Goal: Use online tool/utility: Utilize a website feature to perform a specific function

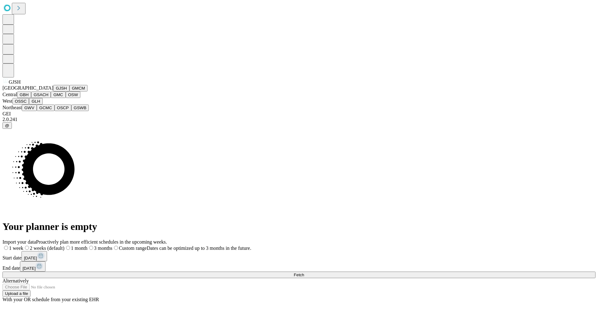
click at [53, 91] on button "GJSH" at bounding box center [61, 88] width 16 height 7
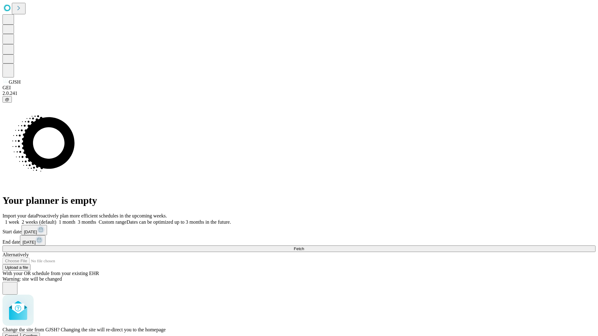
click at [38, 334] on span "Confirm" at bounding box center [30, 336] width 15 height 5
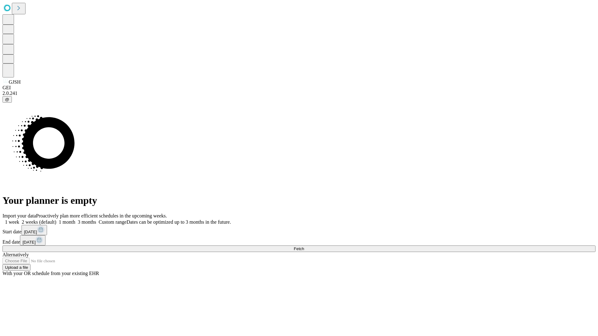
click at [75, 219] on label "1 month" at bounding box center [65, 221] width 19 height 5
click at [304, 246] on span "Fetch" at bounding box center [298, 248] width 10 height 5
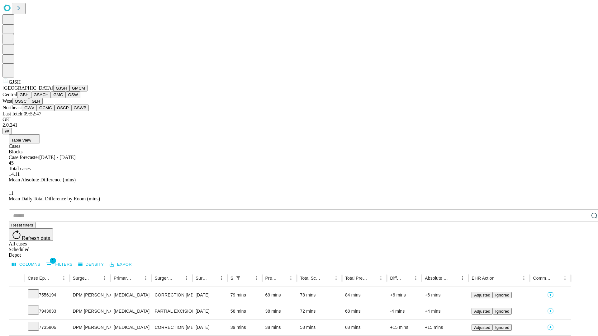
click at [69, 91] on button "GMCM" at bounding box center [78, 88] width 18 height 7
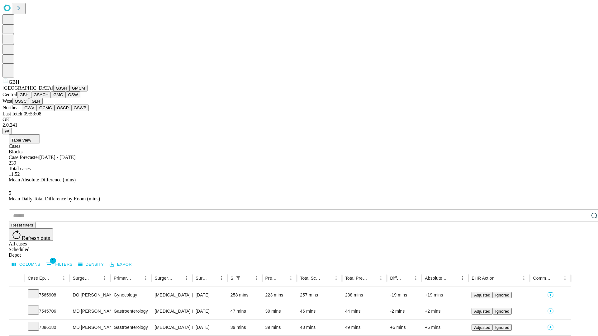
click at [48, 98] on button "GSACH" at bounding box center [41, 94] width 20 height 7
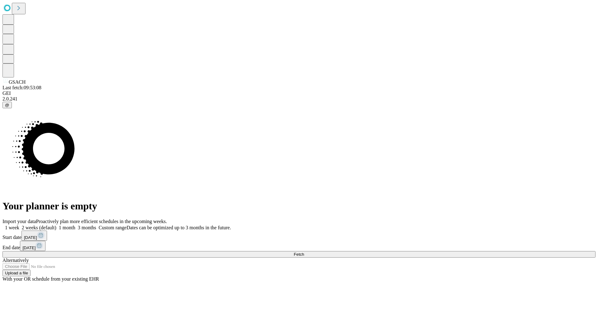
click at [75, 225] on label "1 month" at bounding box center [65, 227] width 19 height 5
click at [304, 252] on span "Fetch" at bounding box center [298, 254] width 10 height 5
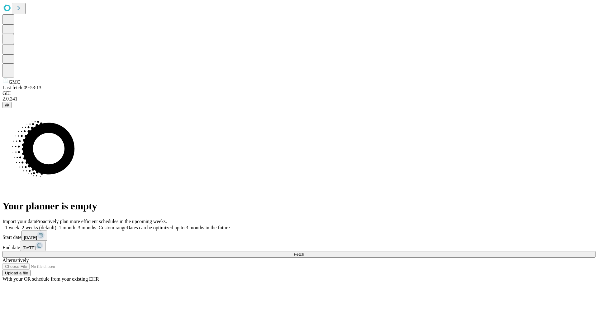
click at [75, 225] on label "1 month" at bounding box center [65, 227] width 19 height 5
click at [304, 252] on span "Fetch" at bounding box center [298, 254] width 10 height 5
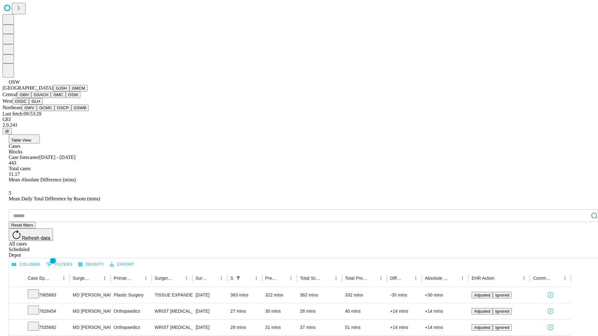
click at [29, 105] on button "OSSC" at bounding box center [20, 101] width 17 height 7
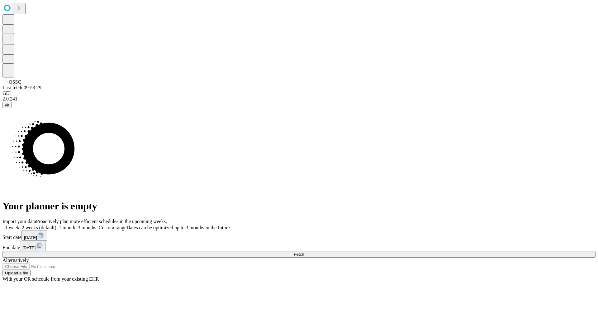
click at [304, 252] on span "Fetch" at bounding box center [298, 254] width 10 height 5
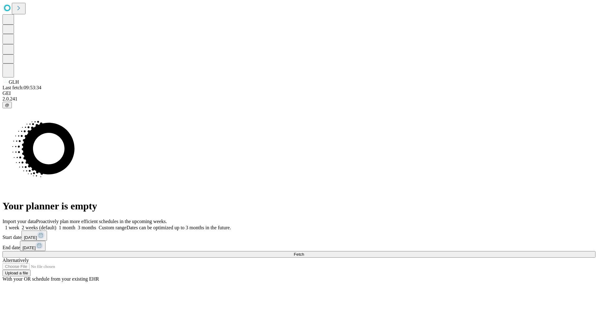
click at [75, 225] on label "1 month" at bounding box center [65, 227] width 19 height 5
click at [304, 252] on span "Fetch" at bounding box center [298, 254] width 10 height 5
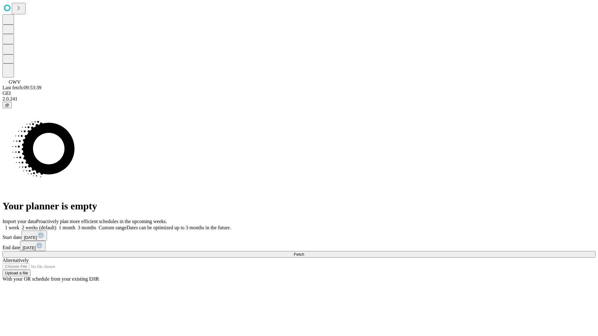
click at [75, 225] on label "1 month" at bounding box center [65, 227] width 19 height 5
click at [304, 252] on span "Fetch" at bounding box center [298, 254] width 10 height 5
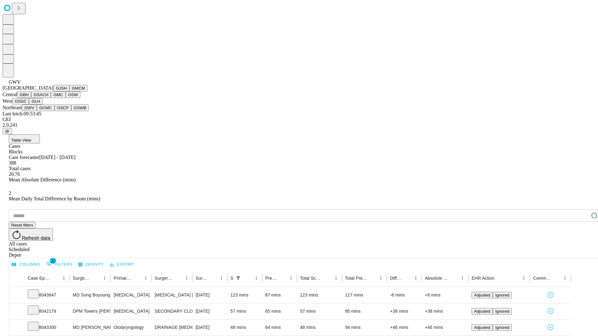
click at [48, 111] on button "GCMC" at bounding box center [46, 108] width 18 height 7
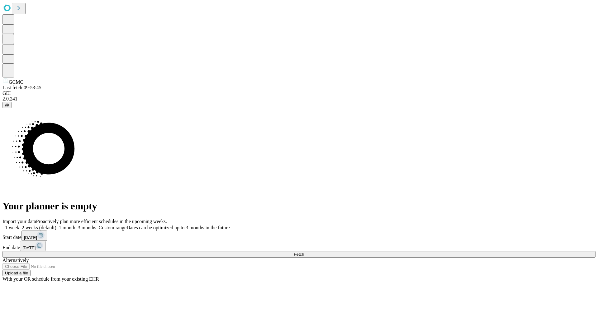
click at [75, 225] on label "1 month" at bounding box center [65, 227] width 19 height 5
click at [304, 252] on span "Fetch" at bounding box center [298, 254] width 10 height 5
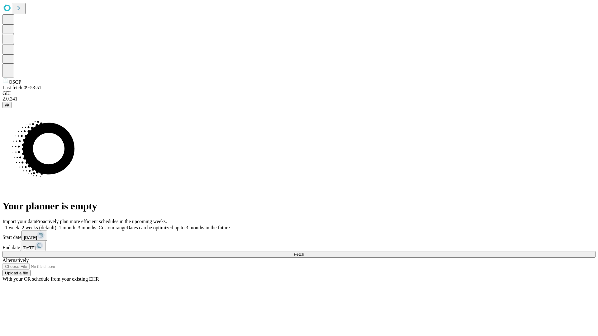
click at [75, 225] on label "1 month" at bounding box center [65, 227] width 19 height 5
click at [304, 252] on span "Fetch" at bounding box center [298, 254] width 10 height 5
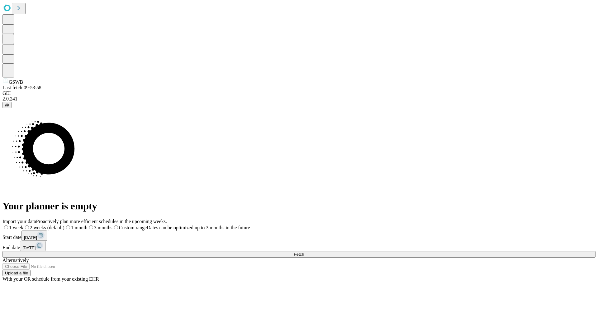
click at [87, 225] on label "1 month" at bounding box center [75, 227] width 23 height 5
click at [304, 252] on span "Fetch" at bounding box center [298, 254] width 10 height 5
